Goal: Task Accomplishment & Management: Manage account settings

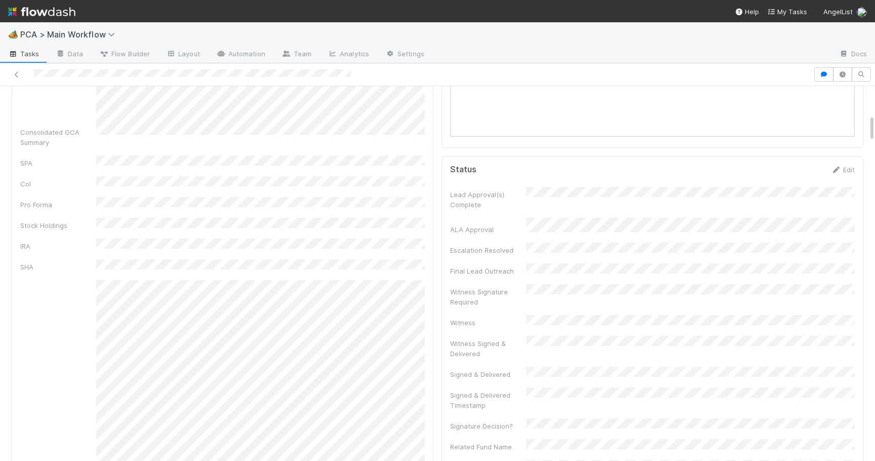
scroll to position [422, 0]
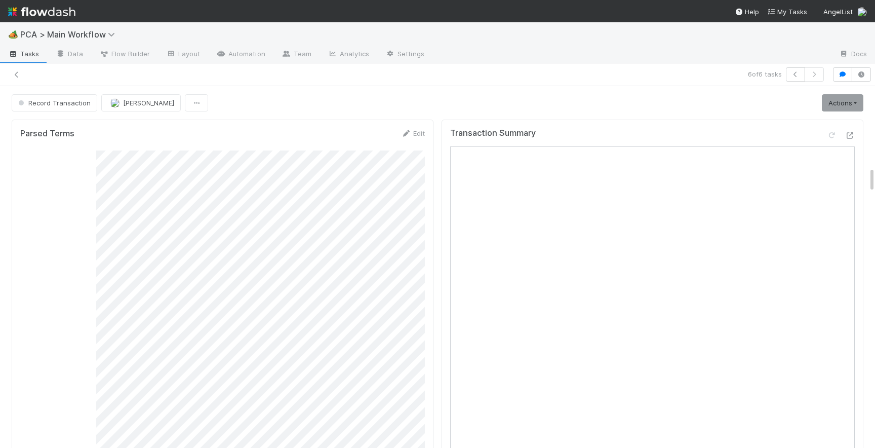
scroll to position [1114, 0]
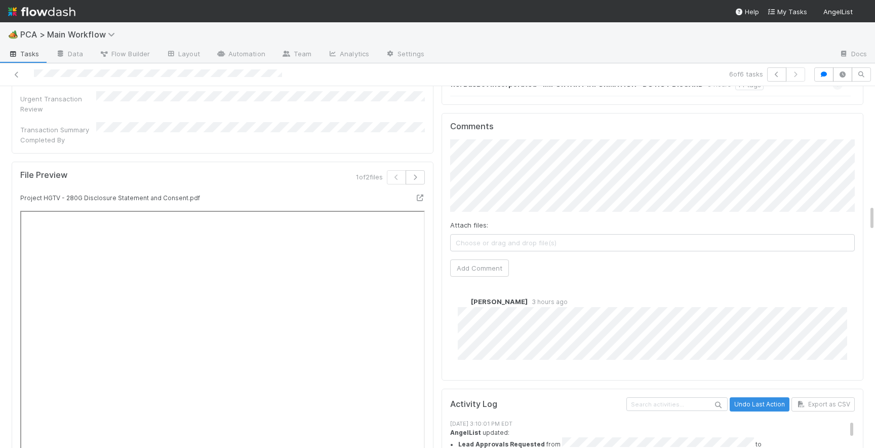
scroll to position [1643, 0]
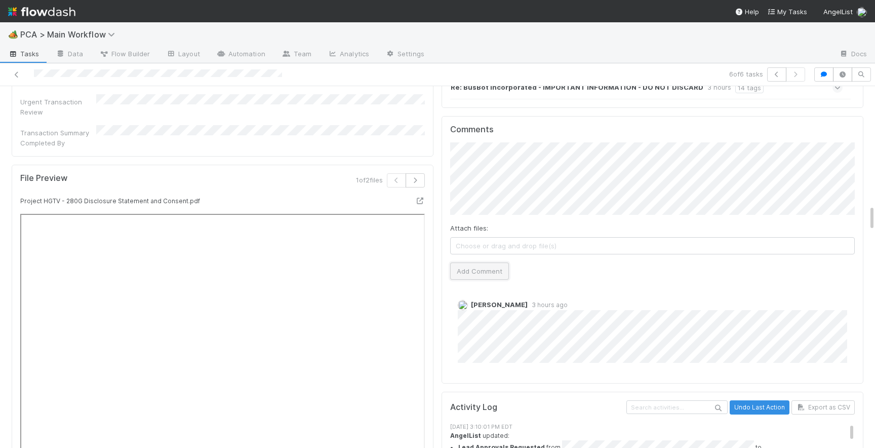
click at [475, 262] on button "Add Comment" at bounding box center [479, 270] width 59 height 17
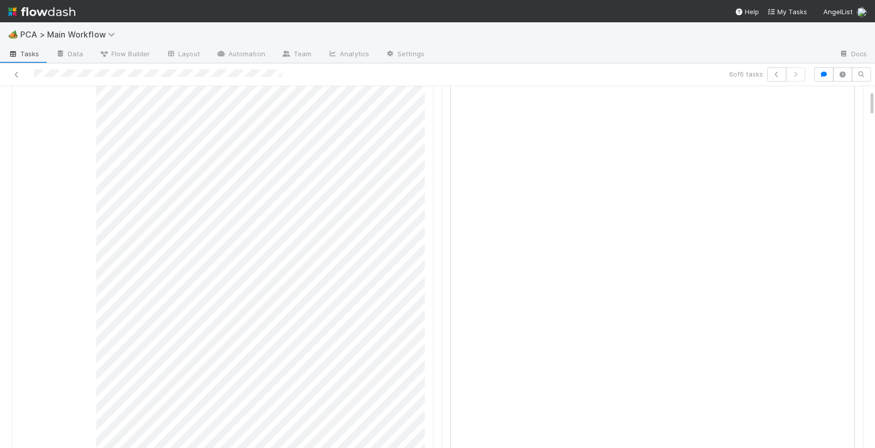
scroll to position [0, 0]
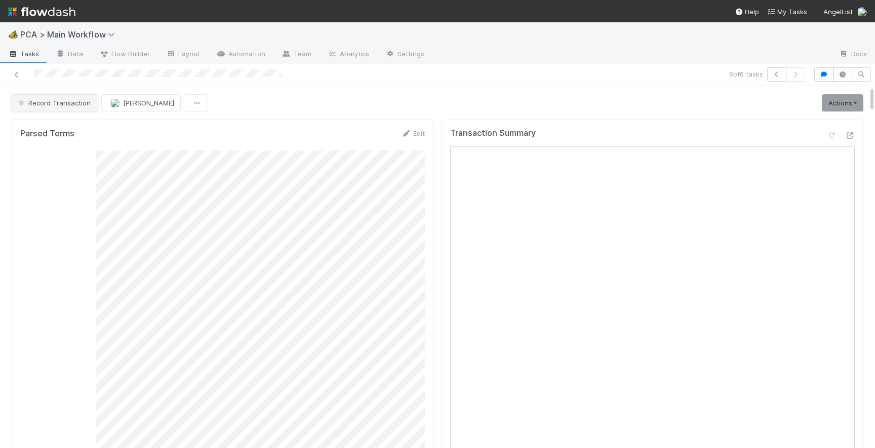
click at [70, 107] on button "Record Transaction" at bounding box center [55, 102] width 86 height 17
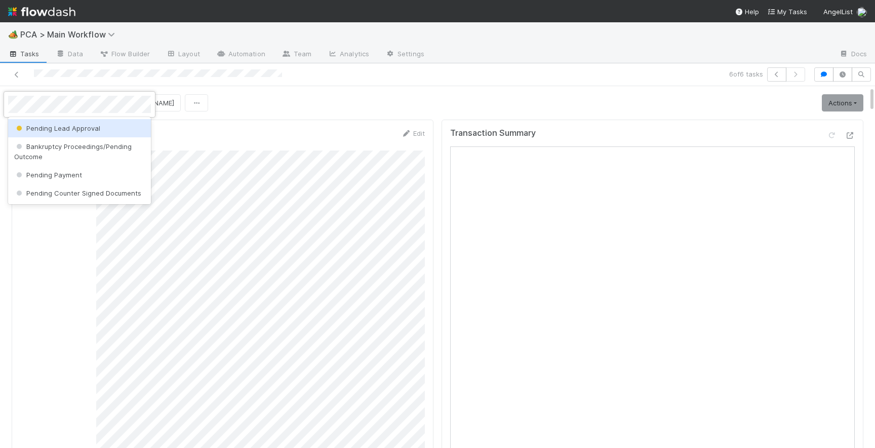
click at [75, 131] on span "Pending Lead Approval" at bounding box center [57, 128] width 86 height 8
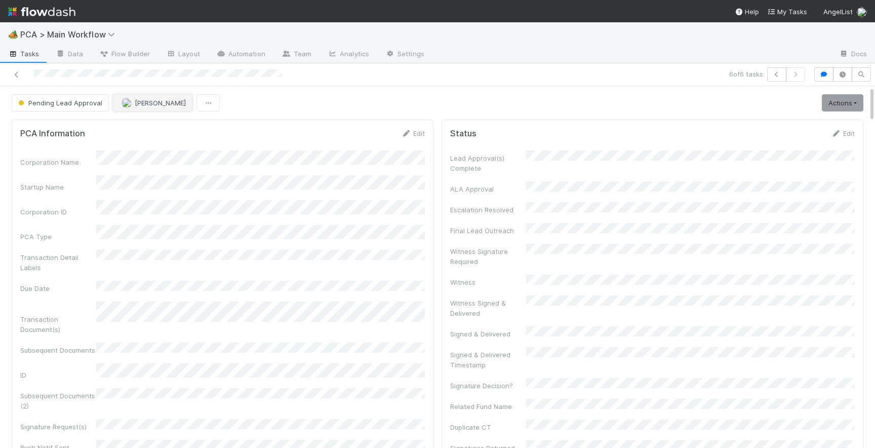
click at [143, 104] on span "[PERSON_NAME]" at bounding box center [160, 103] width 51 height 8
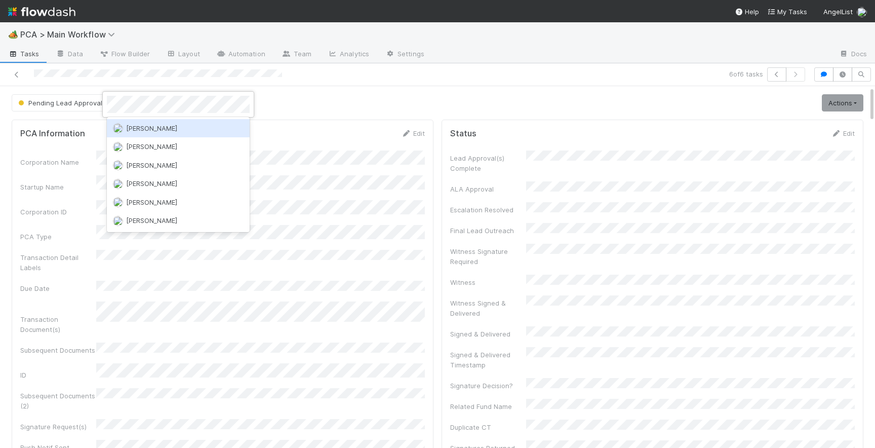
click at [150, 129] on span "[PERSON_NAME]" at bounding box center [151, 128] width 51 height 8
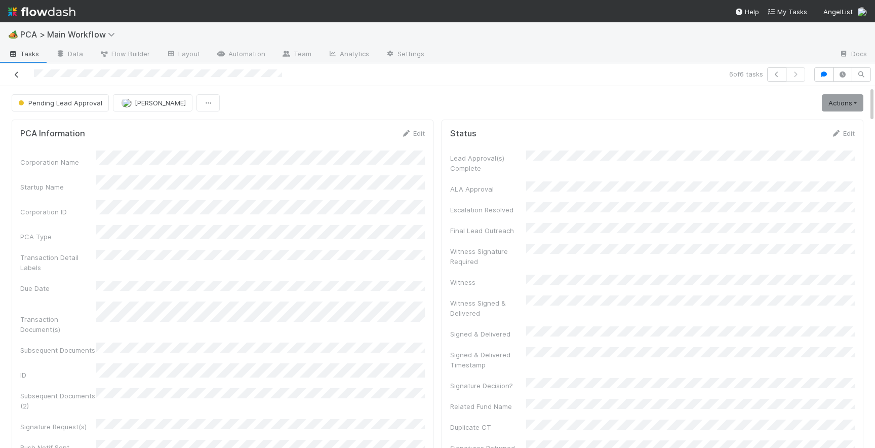
click at [18, 76] on icon at bounding box center [17, 74] width 10 height 7
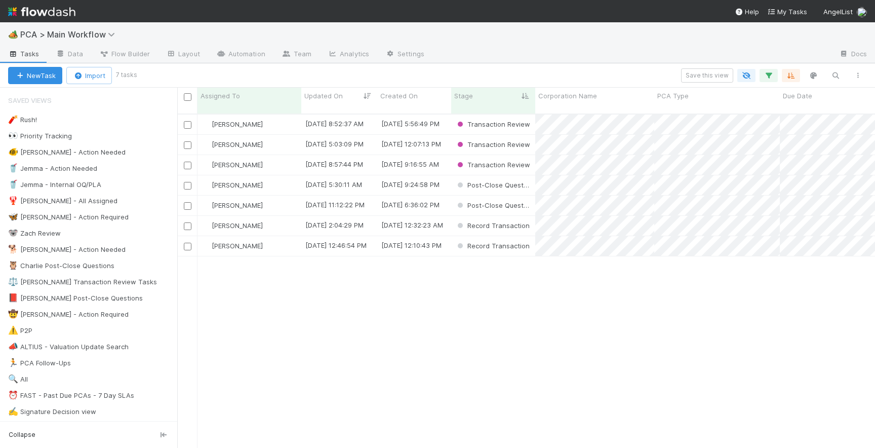
scroll to position [342, 698]
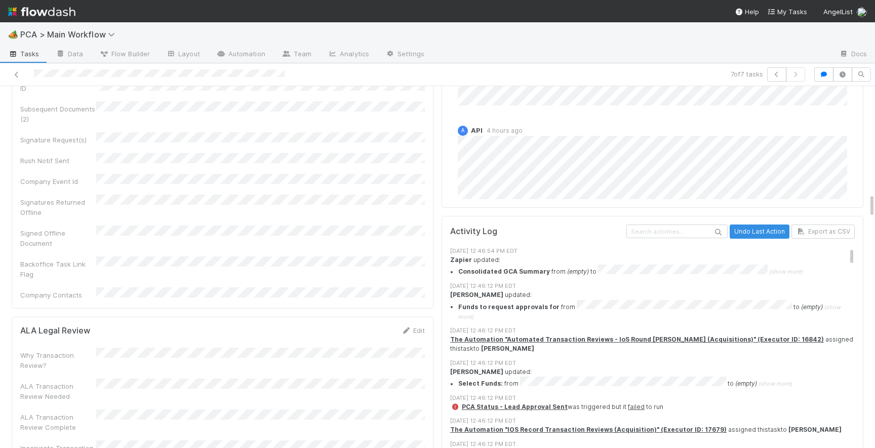
scroll to position [1552, 0]
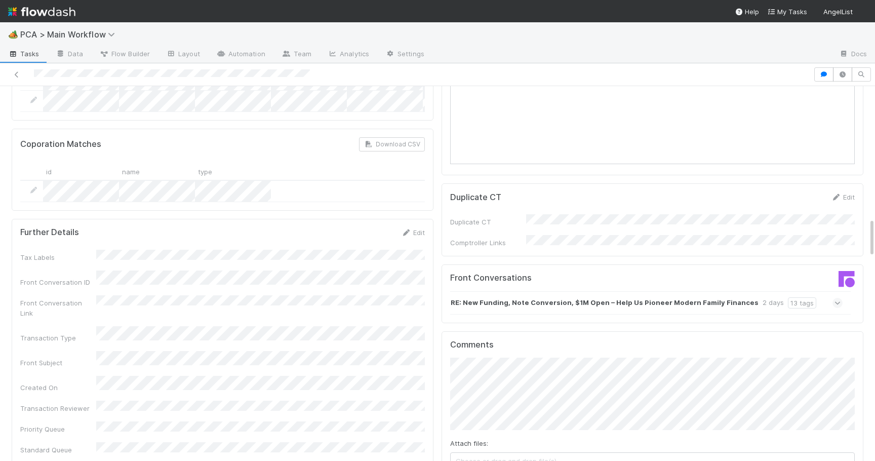
scroll to position [1349, 0]
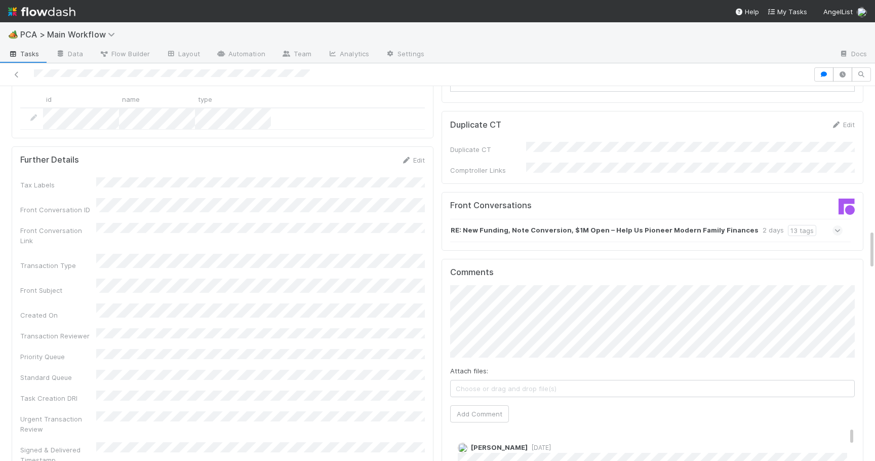
click at [840, 225] on icon at bounding box center [837, 230] width 7 height 10
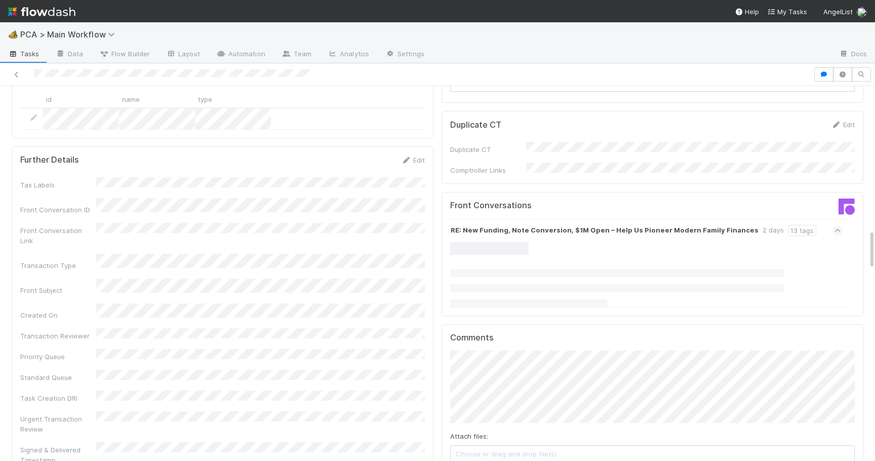
click at [808, 269] on ul at bounding box center [646, 288] width 392 height 38
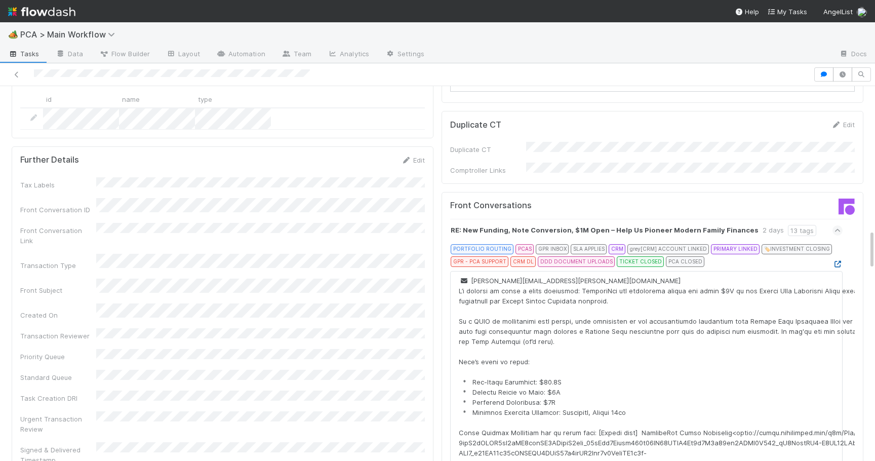
click at [838, 261] on icon at bounding box center [837, 264] width 10 height 7
click at [836, 261] on icon at bounding box center [837, 264] width 10 height 7
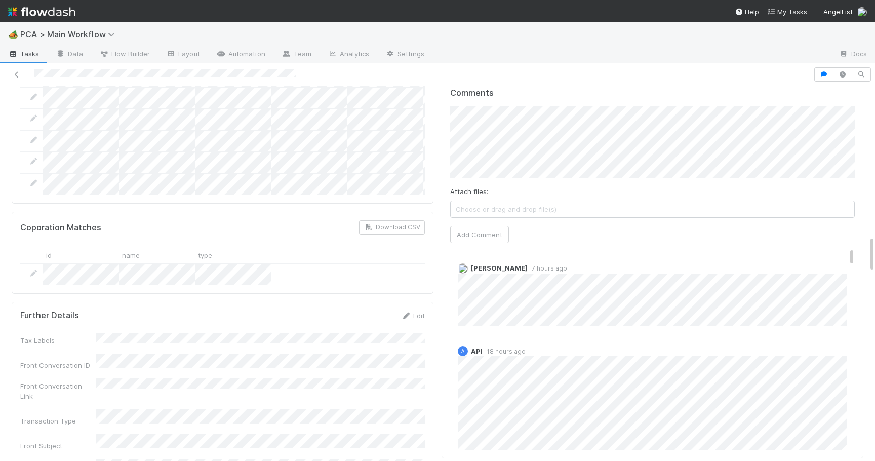
scroll to position [1794, 0]
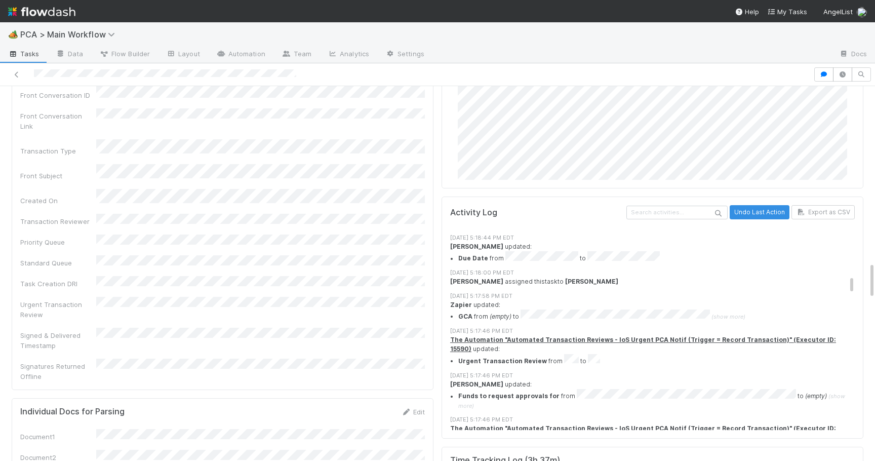
click at [434, 225] on div "PCA Information Edit Corporation Name Startup Name Corporation ID PCA Type Tran…" at bounding box center [223, 325] width 430 height 4006
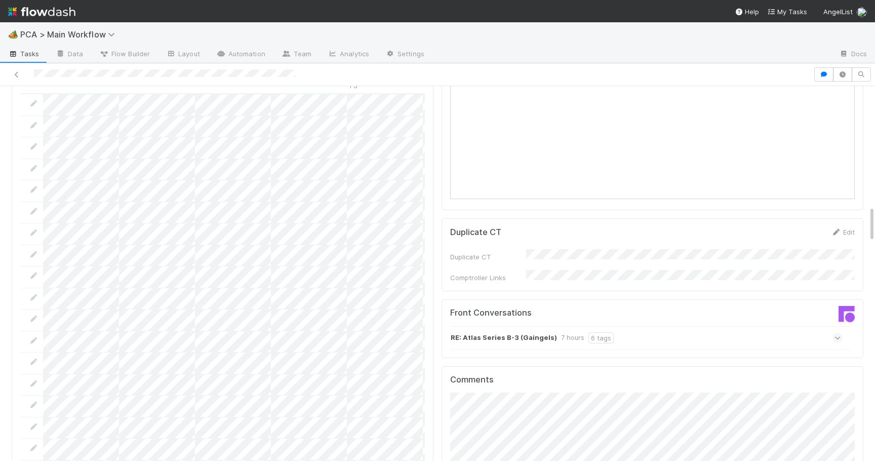
scroll to position [1187, 0]
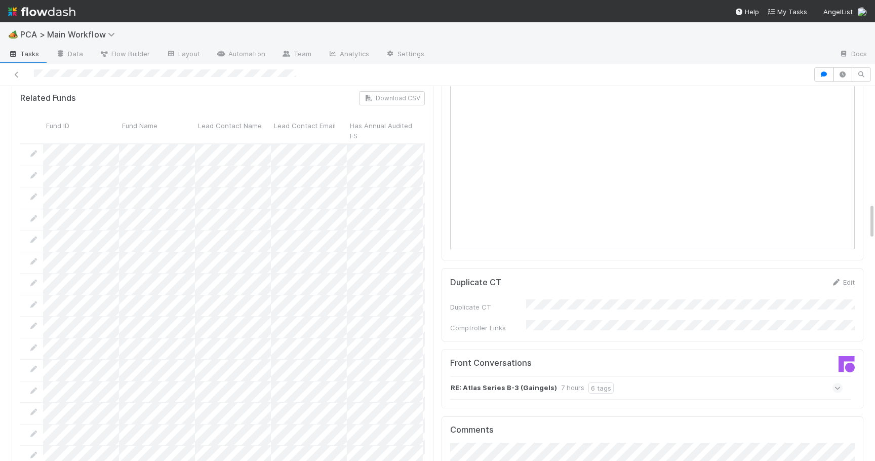
click at [838, 376] on div "RE: Atlas Series B-3 (Gaingels) 7 hours 6 tags" at bounding box center [646, 387] width 392 height 23
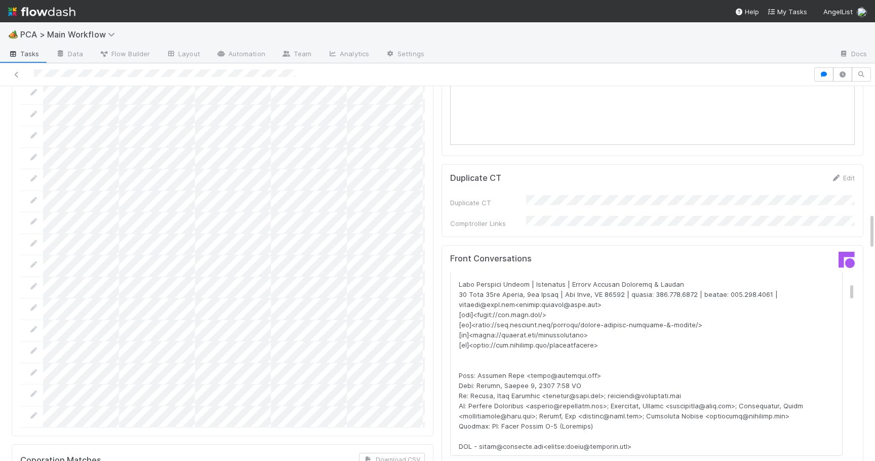
scroll to position [0, 0]
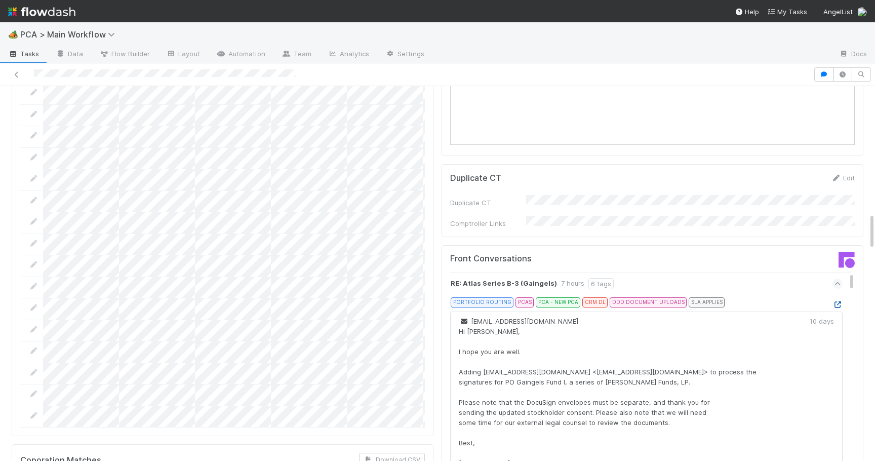
click at [840, 301] on icon at bounding box center [837, 304] width 10 height 7
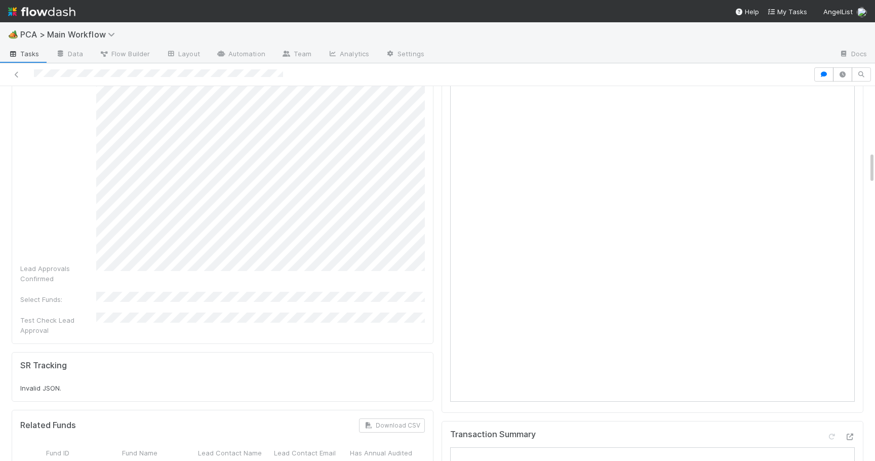
scroll to position [736, 0]
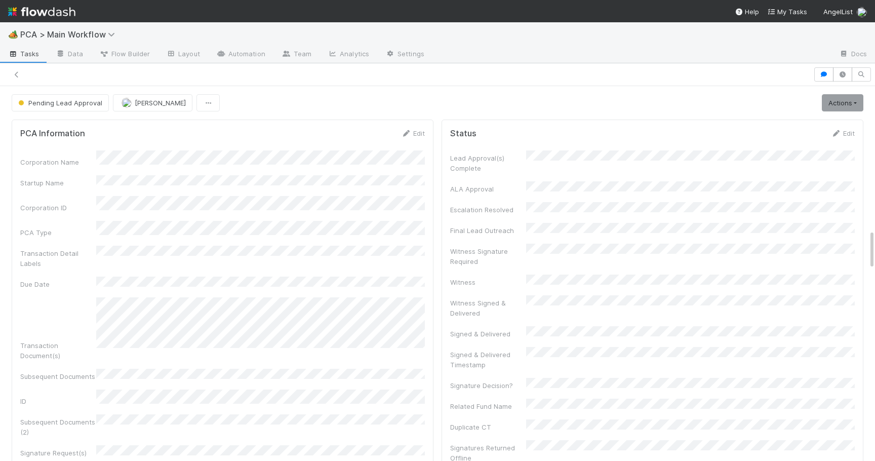
scroll to position [1349, 0]
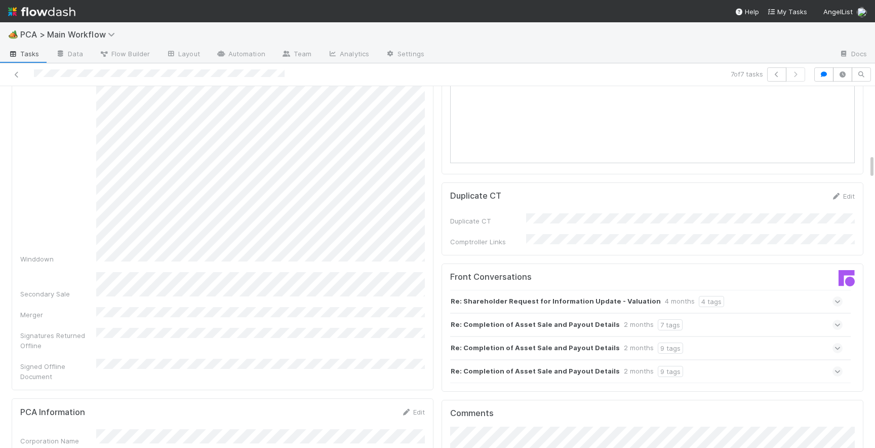
scroll to position [980, 0]
click at [834, 358] on div "Re: Completion of Asset Sale and Payout Details 2 months 9 tags" at bounding box center [646, 369] width 392 height 23
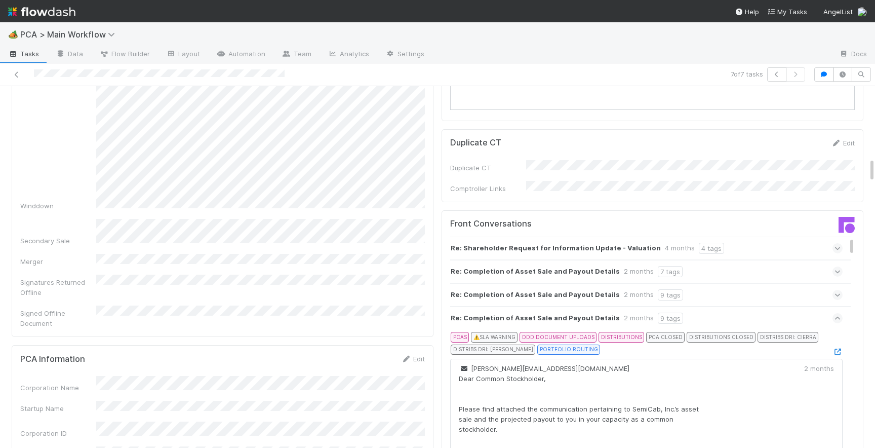
scroll to position [1020, 0]
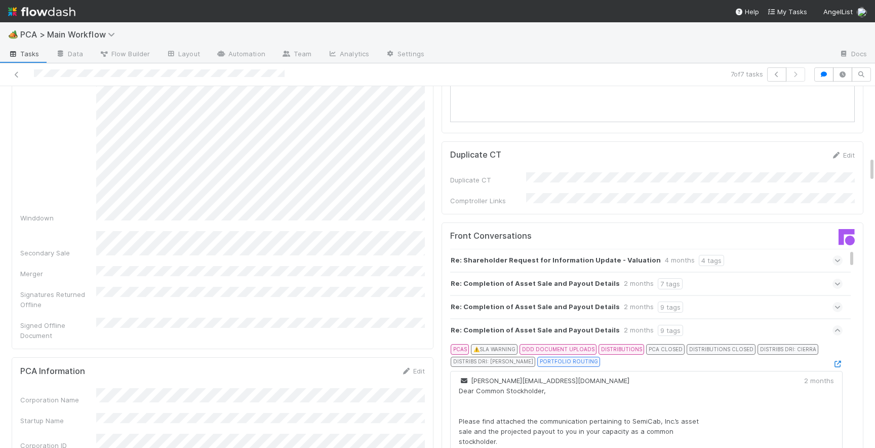
click at [839, 325] on icon at bounding box center [837, 330] width 7 height 10
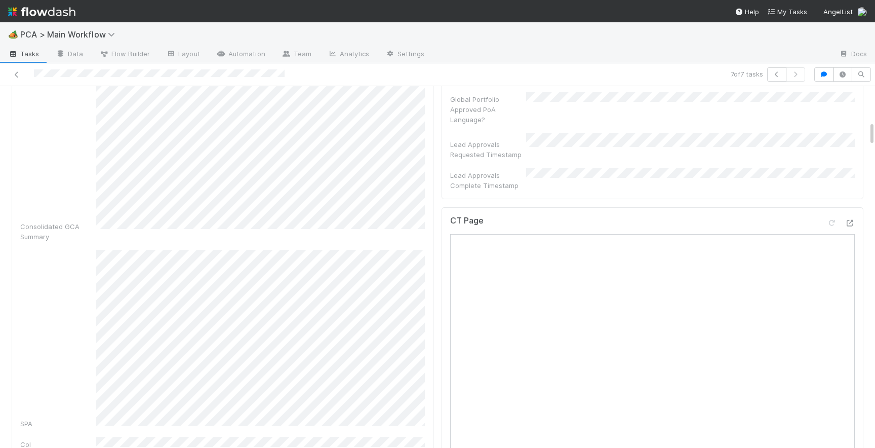
scroll to position [505, 0]
click at [853, 215] on div at bounding box center [850, 220] width 10 height 10
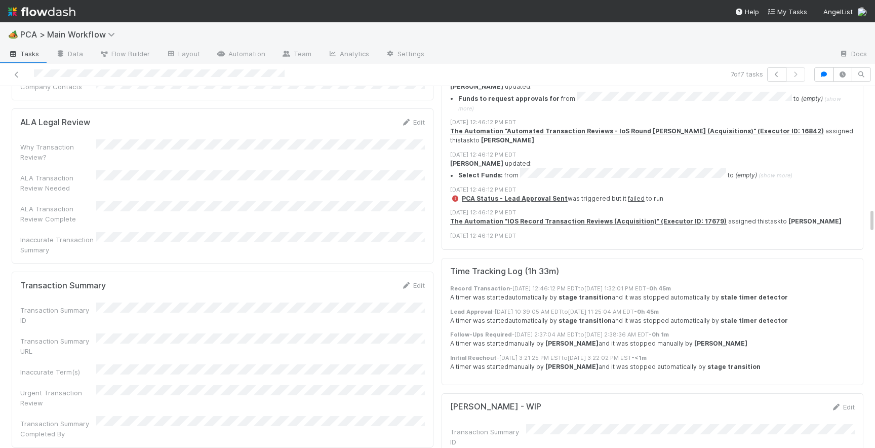
scroll to position [1765, 0]
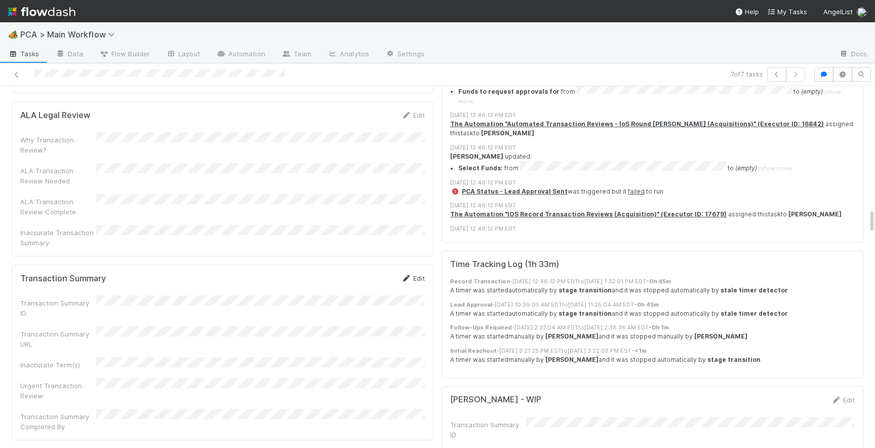
click at [422, 274] on link "Edit" at bounding box center [413, 278] width 24 height 8
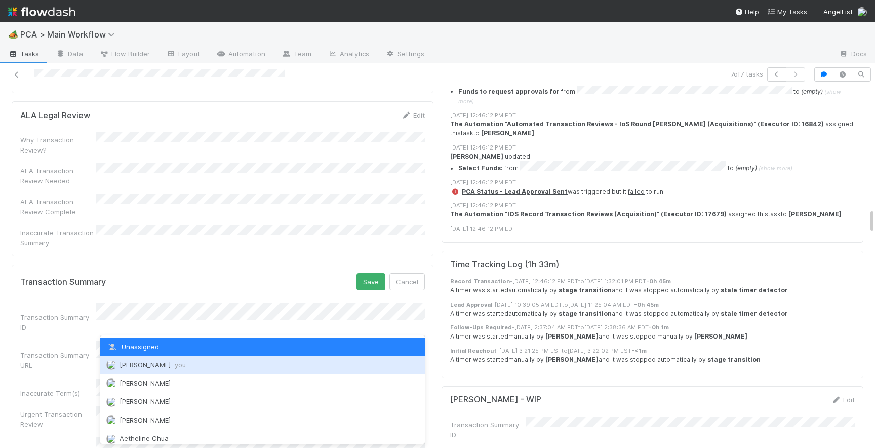
click at [175, 366] on span "you" at bounding box center [180, 364] width 11 height 8
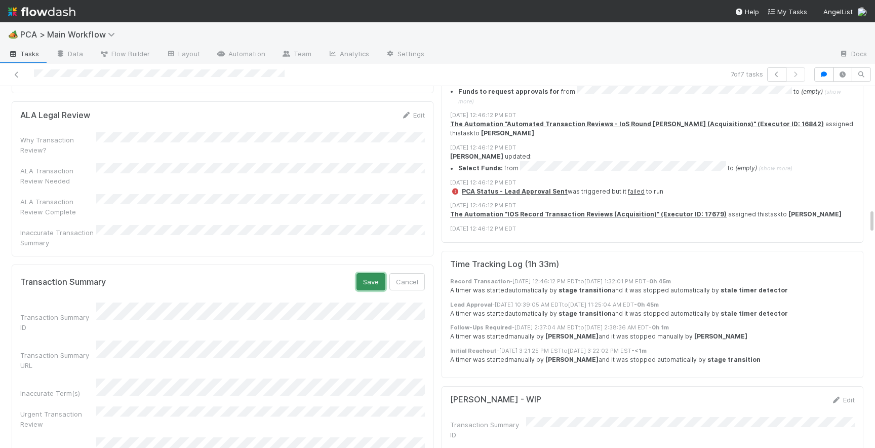
click at [376, 273] on button "Save" at bounding box center [370, 281] width 29 height 17
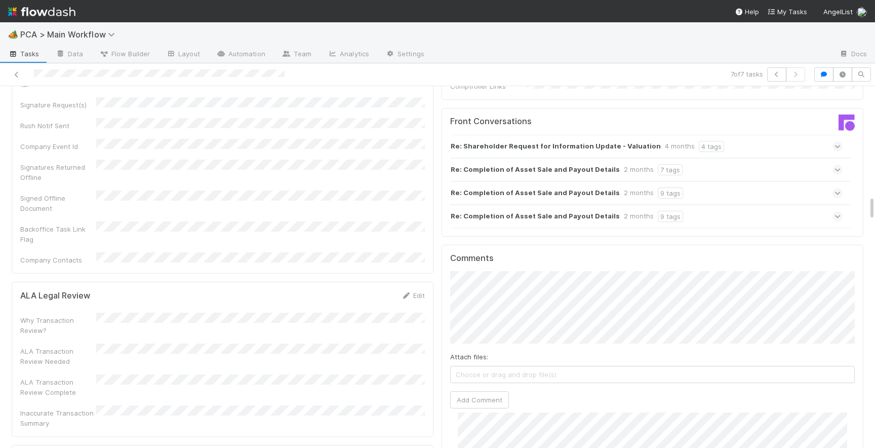
scroll to position [1561, 0]
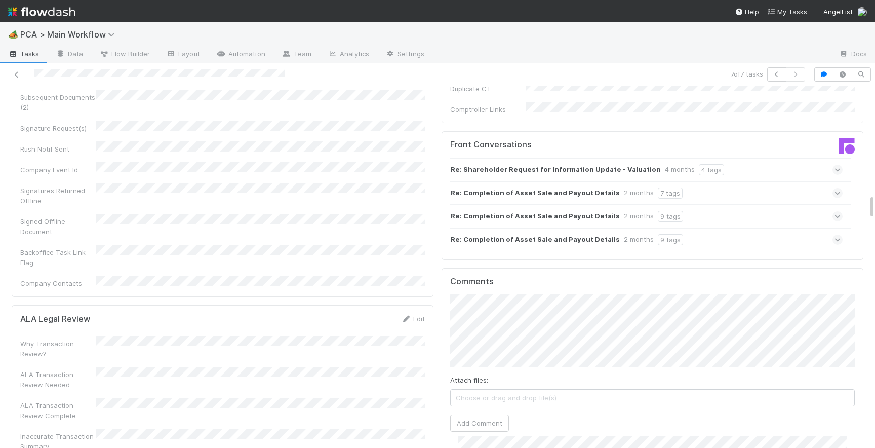
click at [832, 234] on span at bounding box center [837, 239] width 10 height 10
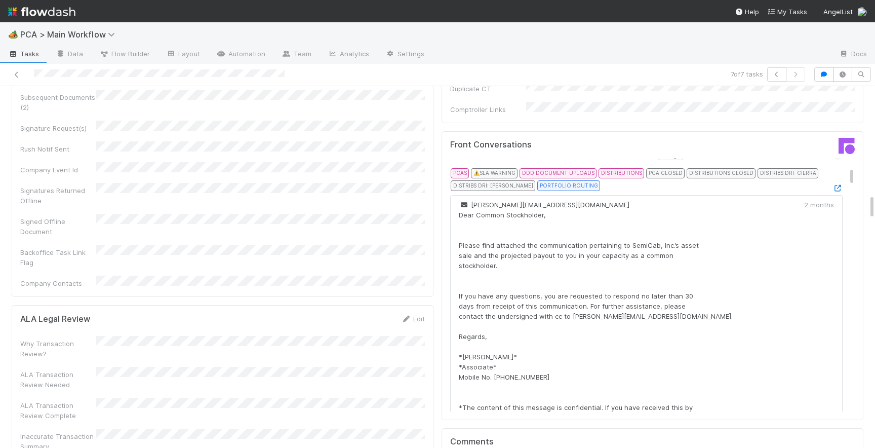
scroll to position [78, 0]
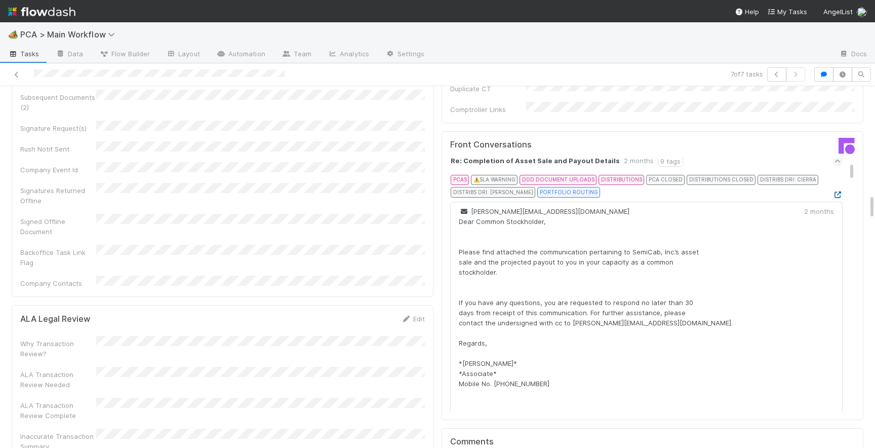
click at [839, 191] on icon at bounding box center [837, 194] width 10 height 7
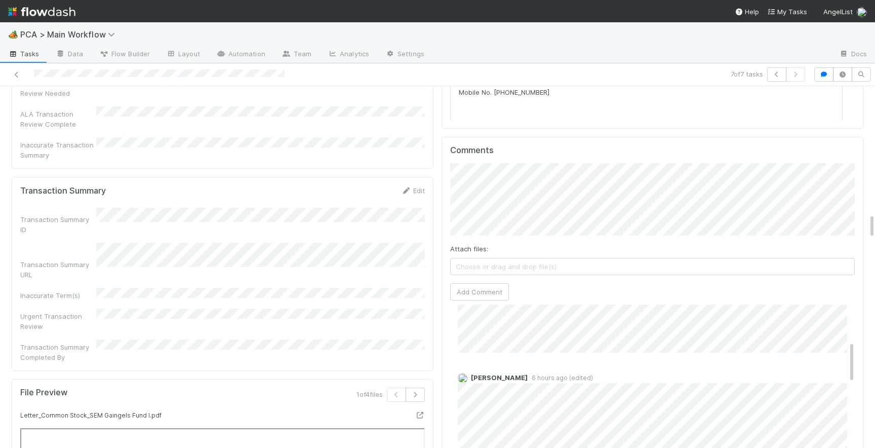
scroll to position [1753, 0]
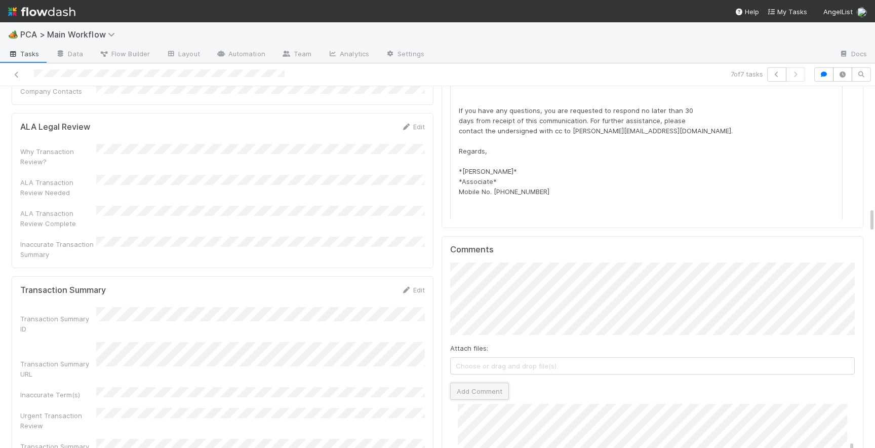
click at [465, 382] on button "Add Comment" at bounding box center [479, 390] width 59 height 17
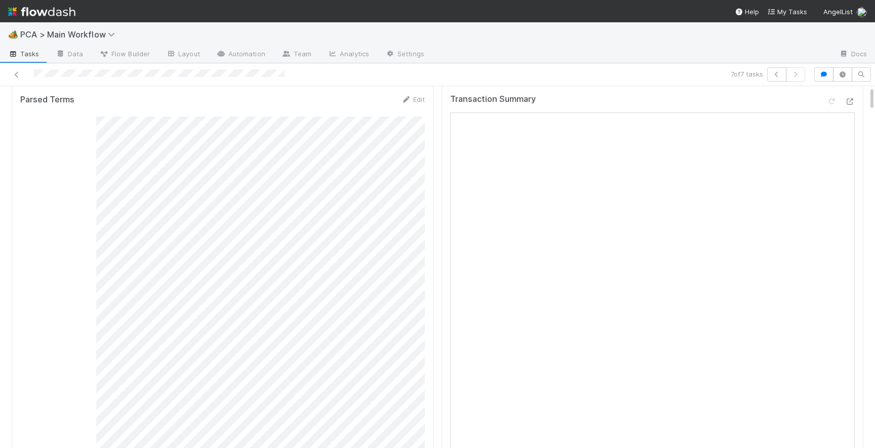
scroll to position [0, 0]
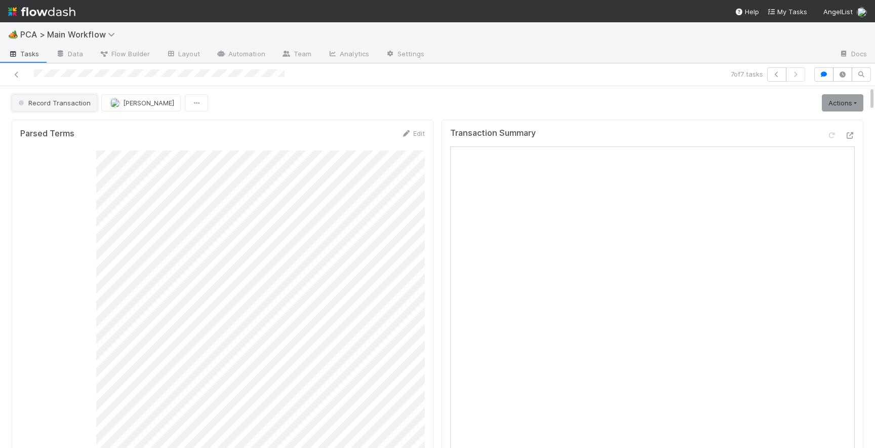
click at [75, 106] on span "Record Transaction" at bounding box center [53, 103] width 74 height 8
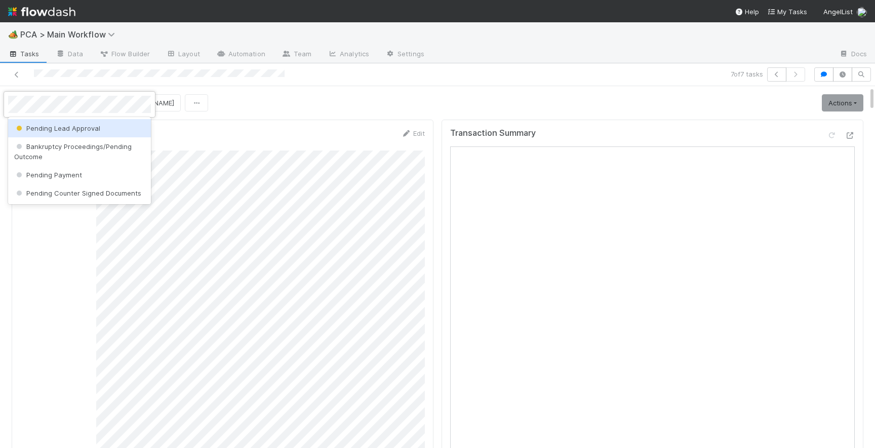
click at [75, 131] on span "Pending Lead Approval" at bounding box center [57, 128] width 86 height 8
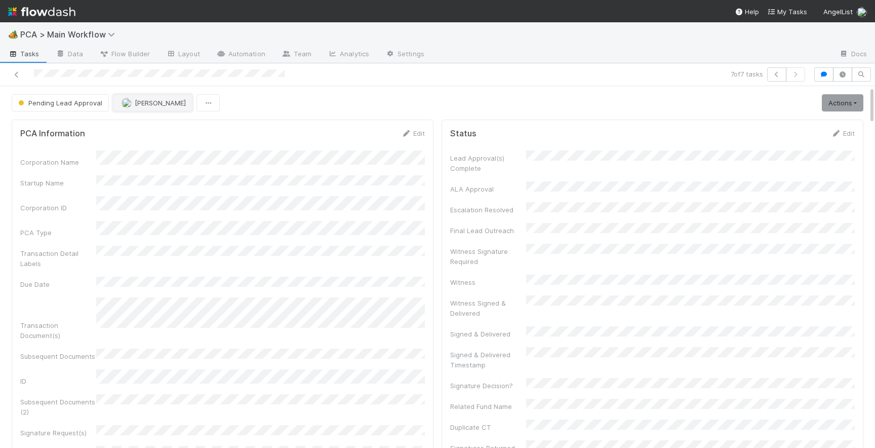
click at [131, 103] on span "[PERSON_NAME]" at bounding box center [154, 103] width 64 height 8
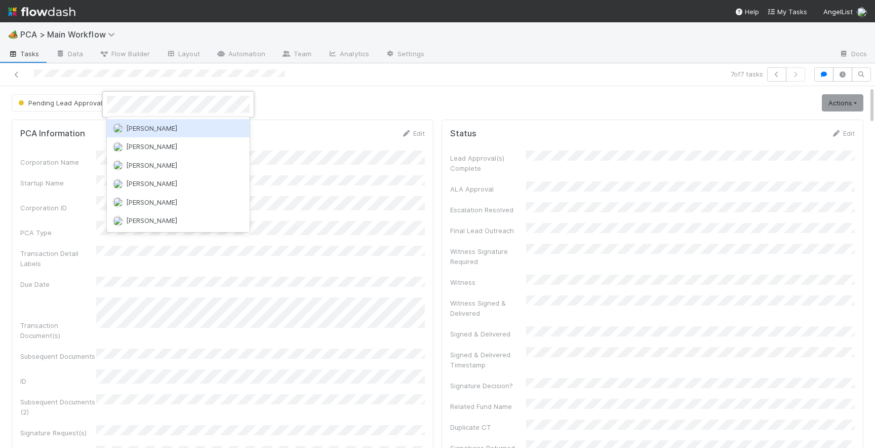
click at [149, 133] on div "[PERSON_NAME]" at bounding box center [178, 128] width 143 height 18
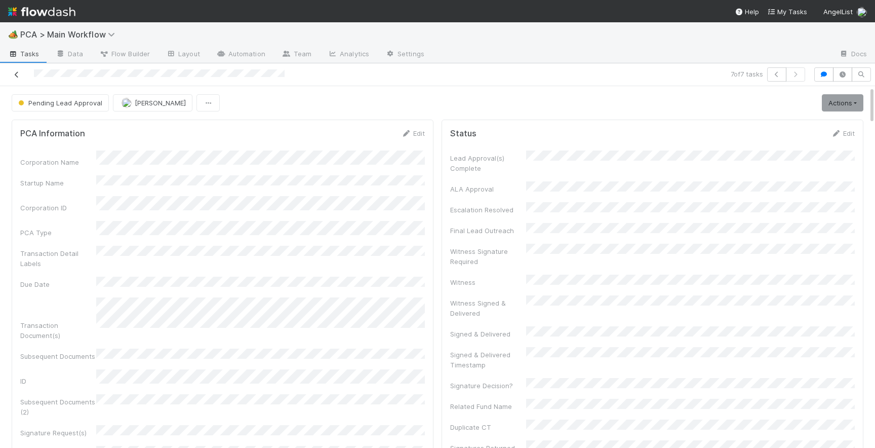
click at [16, 73] on icon at bounding box center [17, 74] width 10 height 7
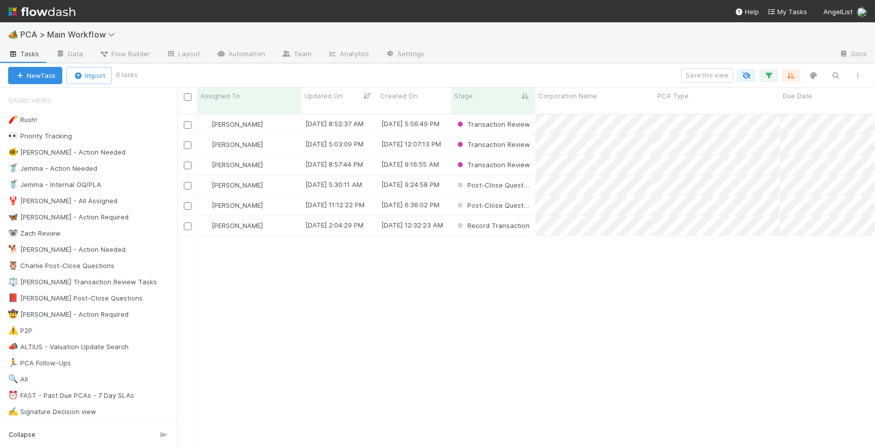
scroll to position [342, 698]
